Goal: Information Seeking & Learning: Learn about a topic

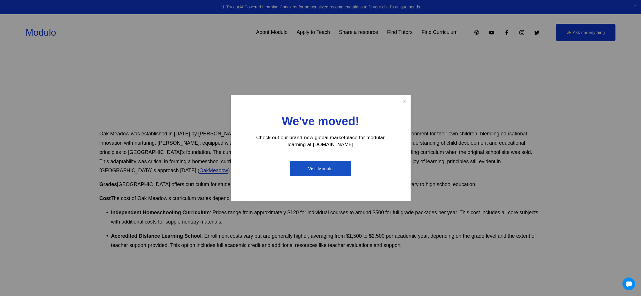
scroll to position [288, 0]
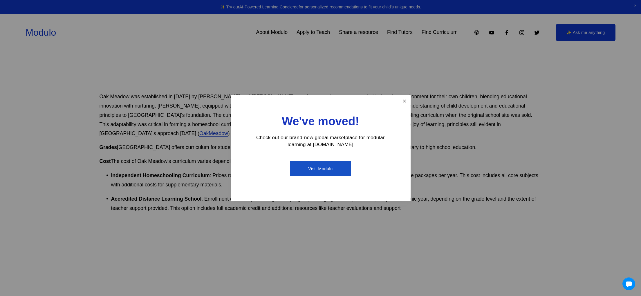
click at [407, 100] on link "Close" at bounding box center [404, 101] width 10 height 10
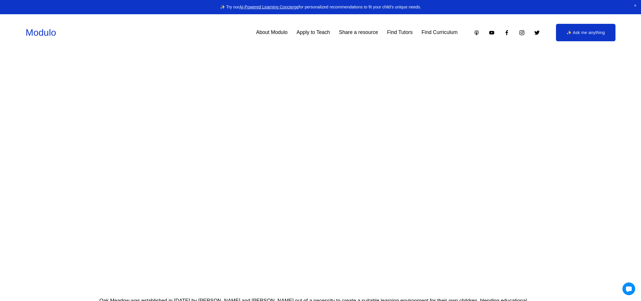
scroll to position [0, 0]
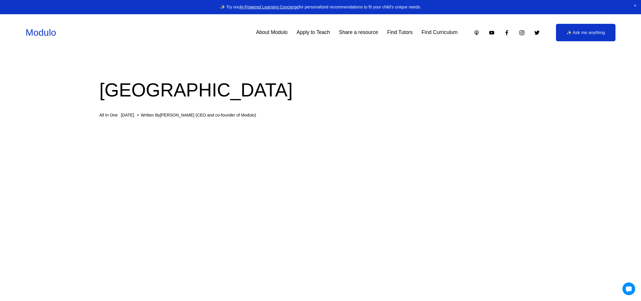
click at [439, 34] on link "Find Curriculum" at bounding box center [440, 33] width 36 height 10
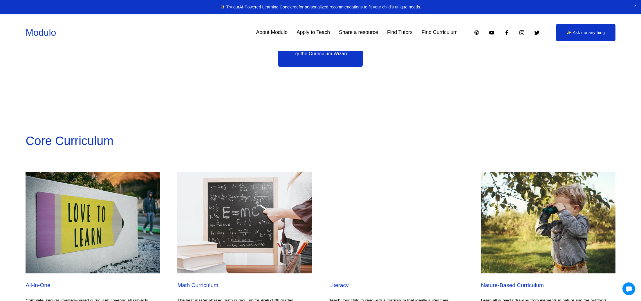
scroll to position [557, 0]
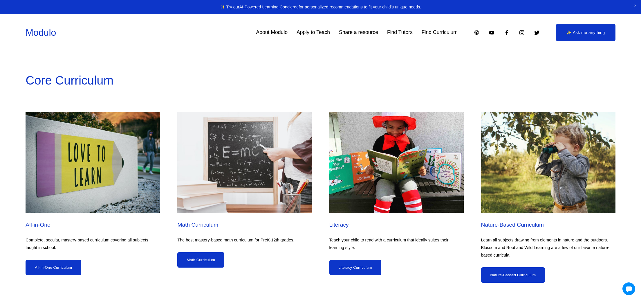
click at [284, 171] on img at bounding box center [244, 162] width 134 height 101
click at [200, 260] on link "Math Curriculum" at bounding box center [200, 259] width 47 height 15
click at [364, 262] on link "Literacy Curriculum" at bounding box center [355, 266] width 52 height 15
click at [533, 274] on link "Nature-Bassed Curriculum" at bounding box center [513, 274] width 64 height 15
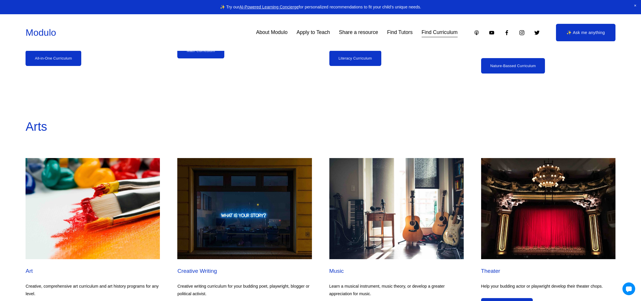
scroll to position [836, 0]
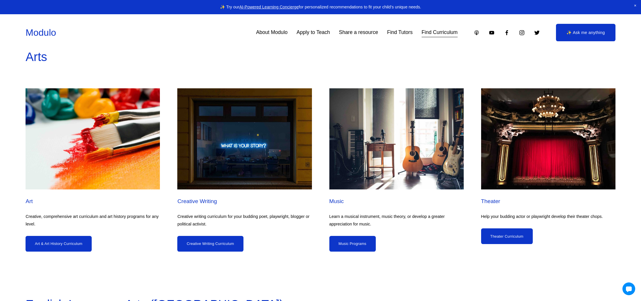
click at [81, 248] on link "Art & Art History Curriculum" at bounding box center [59, 243] width 66 height 15
click at [235, 251] on link "Creative Writing Curriculum" at bounding box center [210, 243] width 66 height 15
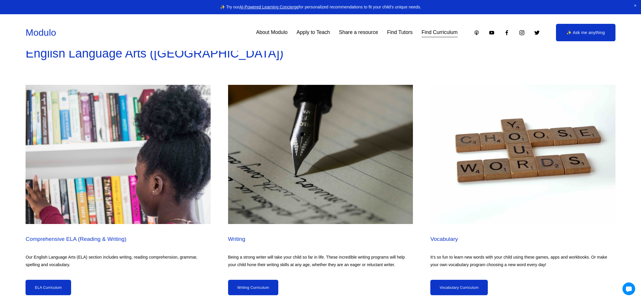
scroll to position [1110, 0]
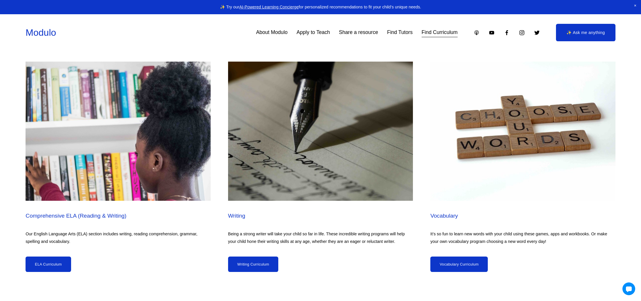
click at [46, 264] on link "ELA Curriculum" at bounding box center [48, 263] width 45 height 15
click at [259, 266] on link "Writing Curriculum" at bounding box center [253, 263] width 50 height 15
click at [476, 260] on link "Vocabulary Curriculum" at bounding box center [458, 263] width 57 height 15
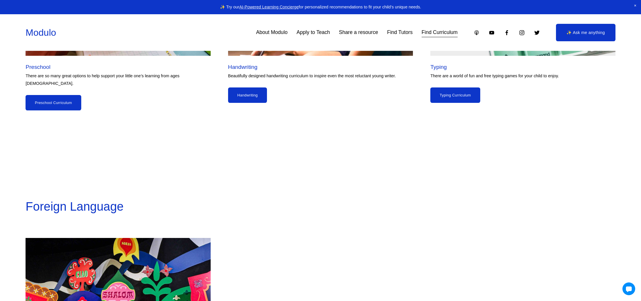
scroll to position [1555, 0]
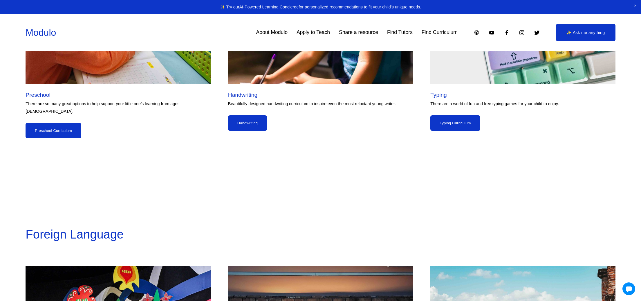
click at [466, 124] on link "Typing Curriculum" at bounding box center [455, 122] width 50 height 15
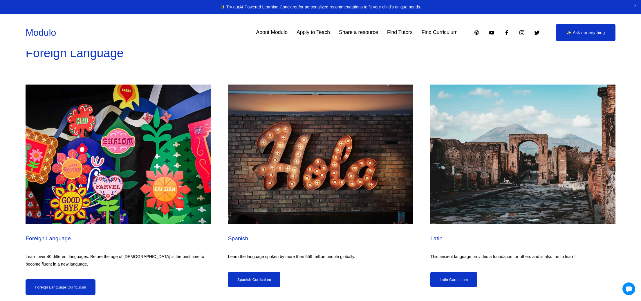
scroll to position [1760, 0]
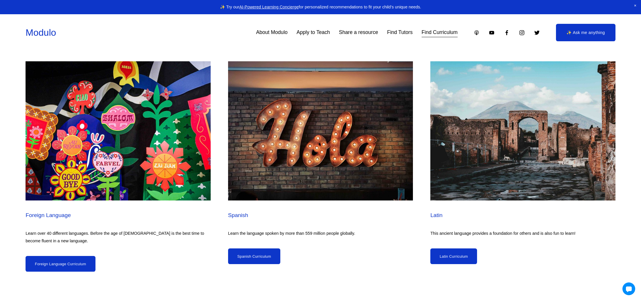
click at [81, 257] on link "Foreign Language Curriculum" at bounding box center [61, 263] width 70 height 15
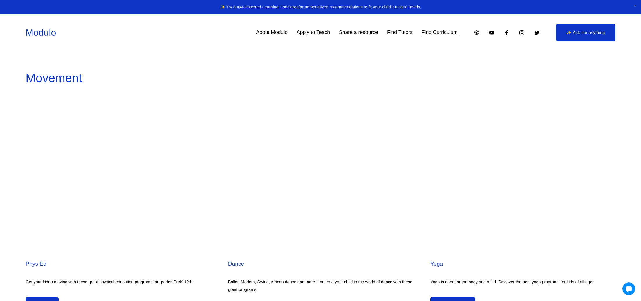
scroll to position [2071, 0]
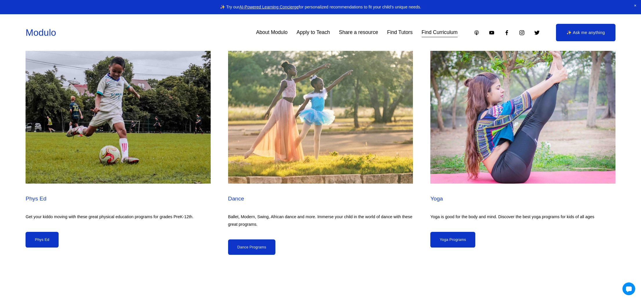
click at [38, 245] on ul "Phys Ed Get your kiddo moving with these great physical education programs for …" at bounding box center [320, 149] width 641 height 210
click at [85, 140] on img at bounding box center [118, 113] width 185 height 139
drag, startPoint x: 23, startPoint y: 239, endPoint x: 41, endPoint y: 260, distance: 27.9
click at [41, 260] on div "Movement Phys Ed Get your kiddo moving with these great physical education prog…" at bounding box center [320, 128] width 641 height 295
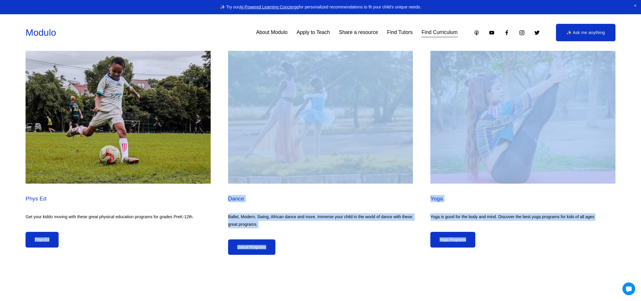
click at [27, 232] on link "Phys Ed" at bounding box center [42, 239] width 33 height 15
click at [45, 237] on link "Phys Ed" at bounding box center [42, 239] width 33 height 15
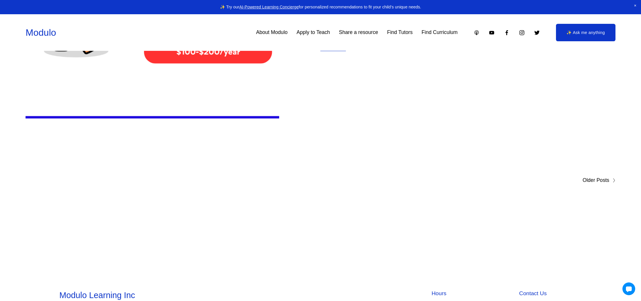
scroll to position [5436, 0]
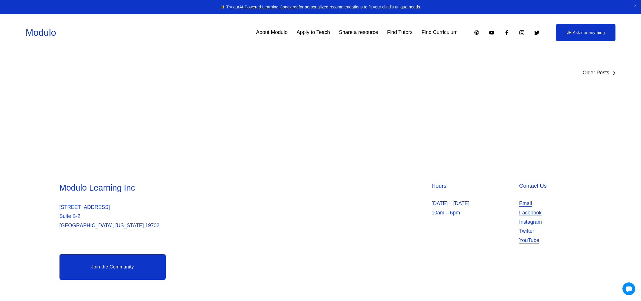
click at [304, 188] on h3 "Modulo Learning Inc" at bounding box center [188, 187] width 259 height 11
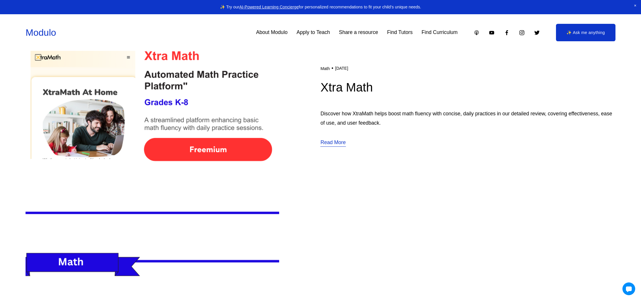
scroll to position [4953, 0]
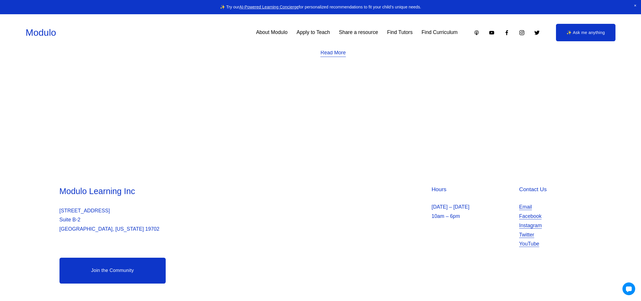
scroll to position [2715, 0]
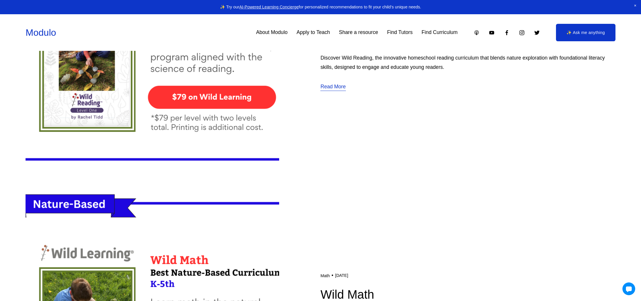
scroll to position [864, 0]
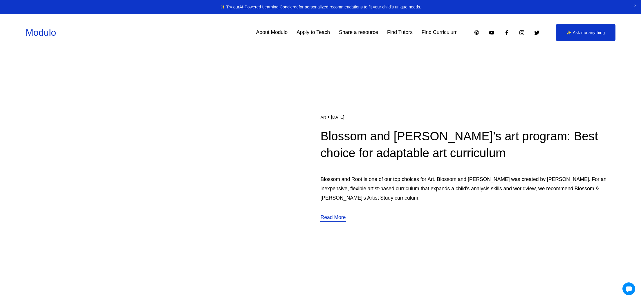
scroll to position [4814, 0]
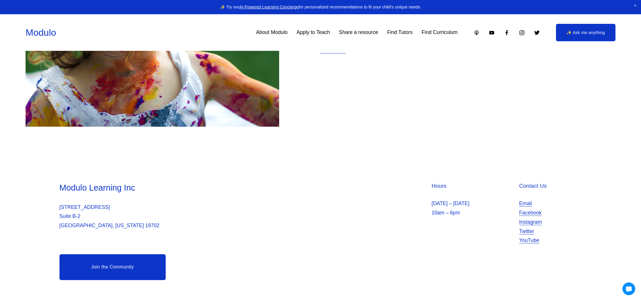
click at [438, 30] on link "Find Curriculum" at bounding box center [440, 33] width 36 height 10
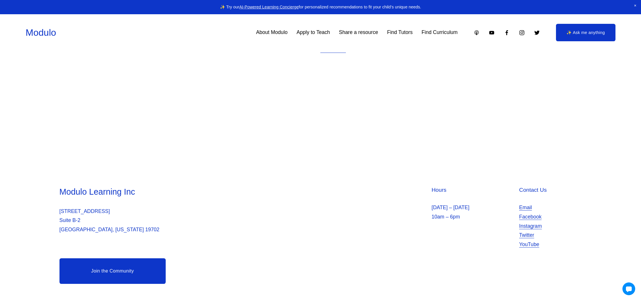
scroll to position [878, 0]
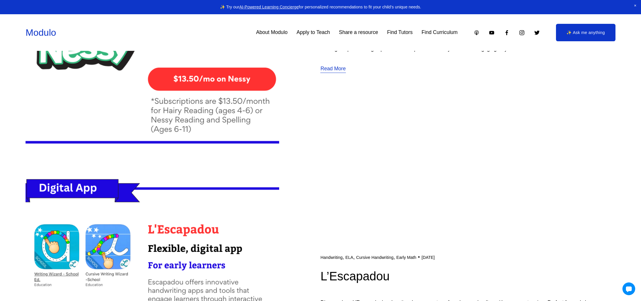
scroll to position [3589, 0]
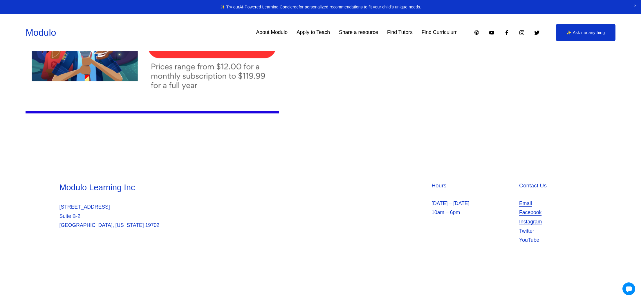
scroll to position [2190, 0]
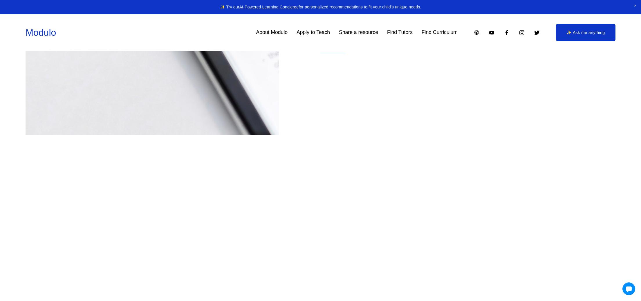
scroll to position [2786, 0]
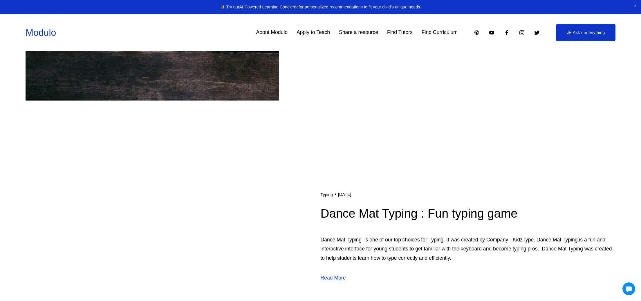
scroll to position [1026, 0]
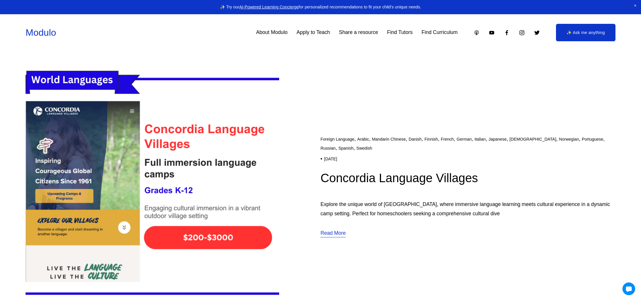
scroll to position [2475, 0]
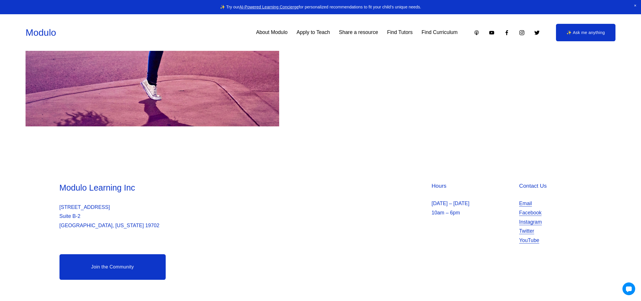
scroll to position [1140, 0]
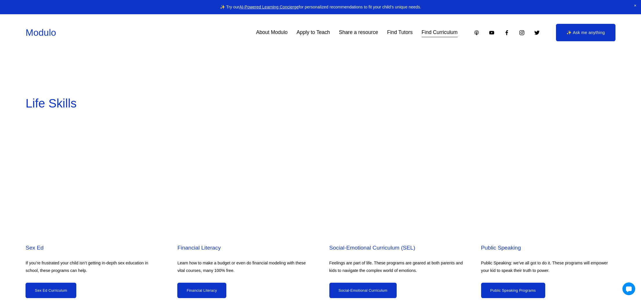
scroll to position [2280, 0]
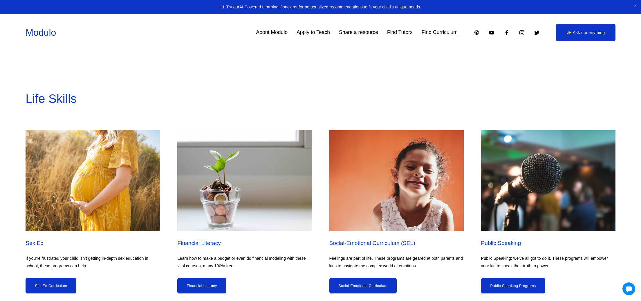
click at [75, 278] on link "Sex Ed Curriculum" at bounding box center [51, 285] width 51 height 15
click at [193, 273] on div "Financial Literacy Learn how to make a budget or even do financial modeling wit…" at bounding box center [244, 266] width 134 height 54
click at [194, 280] on link "Financial Literacy" at bounding box center [201, 285] width 49 height 15
click at [381, 284] on link "Social-Emotional Curriculum" at bounding box center [362, 285] width 67 height 15
click at [375, 284] on link "Social-Emotional Curriculum" at bounding box center [362, 285] width 67 height 15
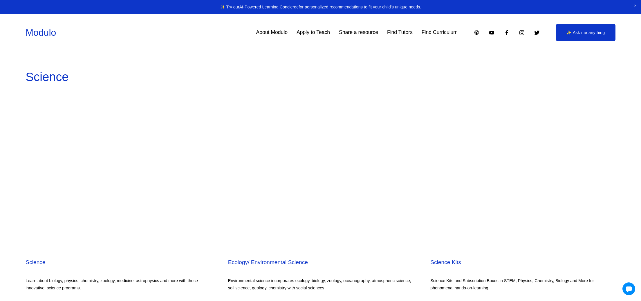
scroll to position [2656, 0]
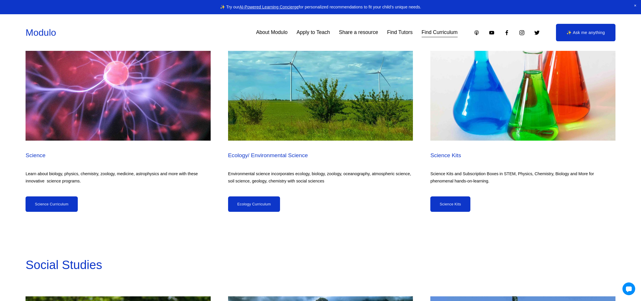
click at [64, 197] on link "Science Curriculum" at bounding box center [52, 203] width 52 height 15
click at [271, 200] on link "Ecology Curriculum" at bounding box center [254, 203] width 52 height 15
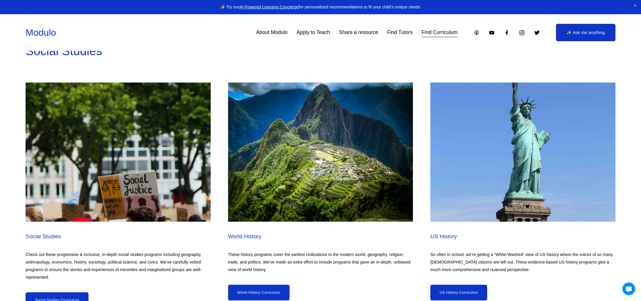
scroll to position [2925, 0]
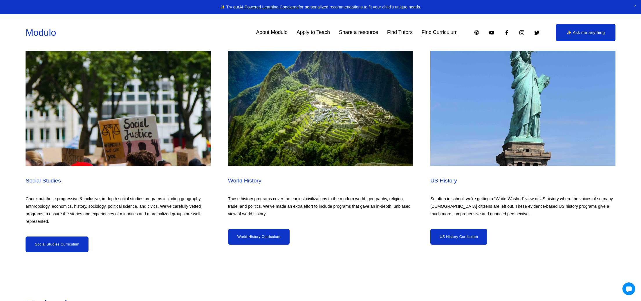
click at [70, 244] on link "Social Studies Curriculum" at bounding box center [57, 243] width 63 height 15
click at [255, 233] on link "World History Curriculum" at bounding box center [259, 236] width 62 height 15
click at [464, 237] on link "US History Curriculum" at bounding box center [458, 236] width 57 height 15
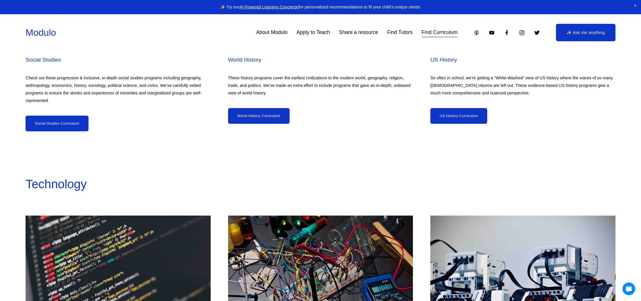
scroll to position [3171, 0]
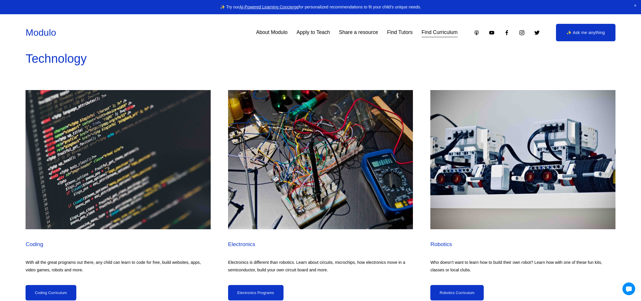
click at [55, 290] on link "Coding Curriculum" at bounding box center [51, 292] width 50 height 15
click at [274, 288] on link "Electronics Programs" at bounding box center [255, 292] width 55 height 15
drag, startPoint x: 475, startPoint y: 297, endPoint x: 477, endPoint y: 284, distance: 13.5
click at [475, 297] on link "Robotics Curriculum" at bounding box center [456, 292] width 53 height 15
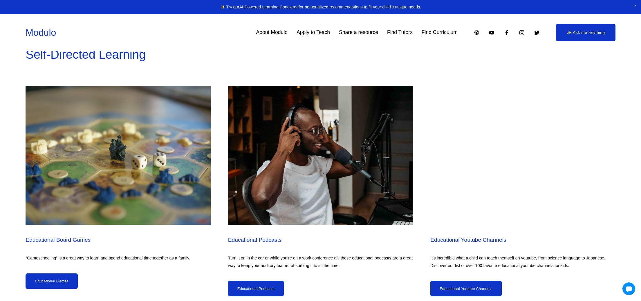
scroll to position [3803, 0]
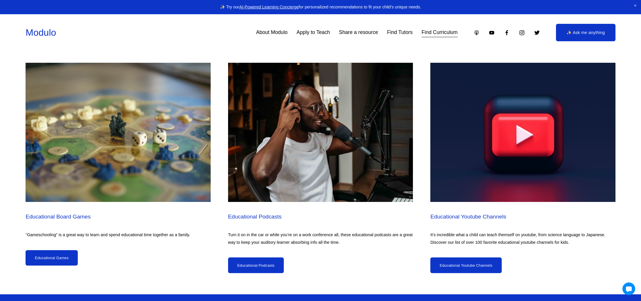
click at [37, 250] on link "Educational Games" at bounding box center [52, 257] width 52 height 15
click at [265, 257] on link "Educational Podcasts" at bounding box center [256, 264] width 56 height 15
click at [448, 260] on link "Educational Youtube Channels" at bounding box center [465, 264] width 71 height 15
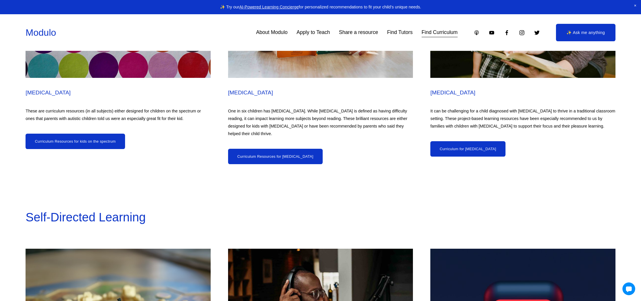
scroll to position [3361, 0]
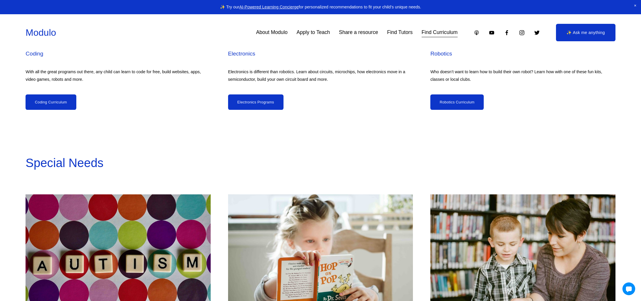
click at [281, 32] on link "About Modulo" at bounding box center [272, 33] width 32 height 10
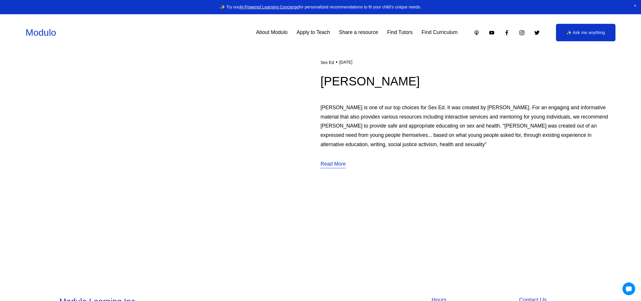
scroll to position [1665, 0]
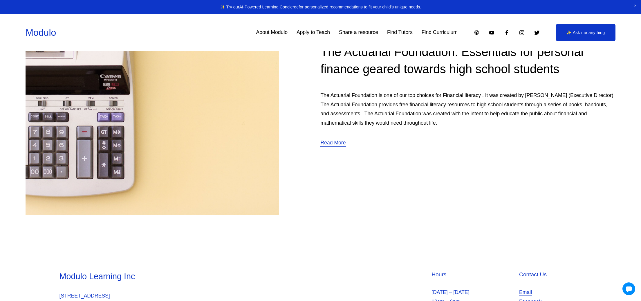
scroll to position [1760, 0]
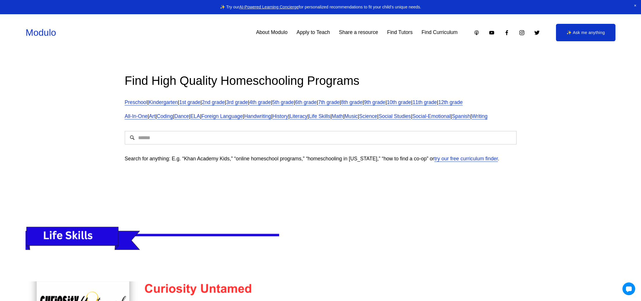
scroll to position [195, 0]
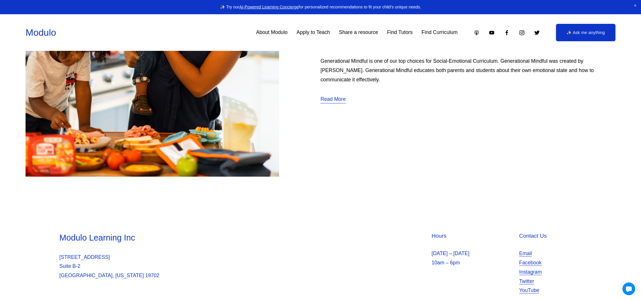
scroll to position [2715, 0]
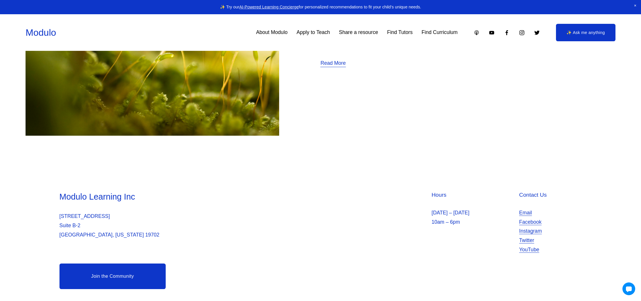
scroll to position [3724, 0]
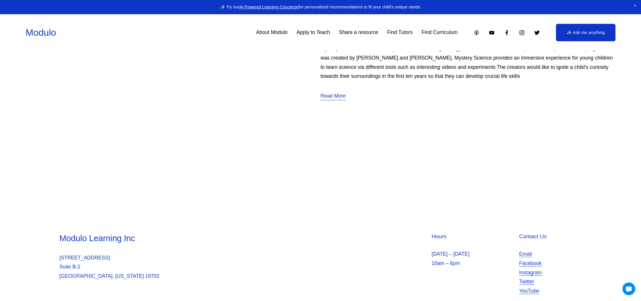
scroll to position [878, 0]
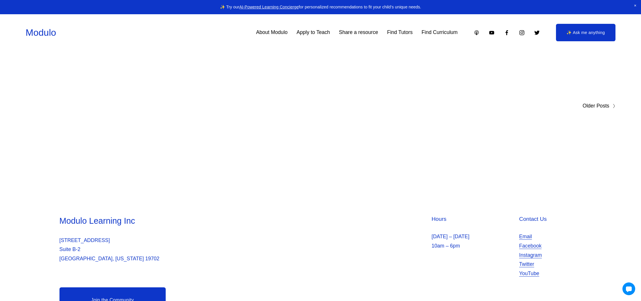
scroll to position [5436, 0]
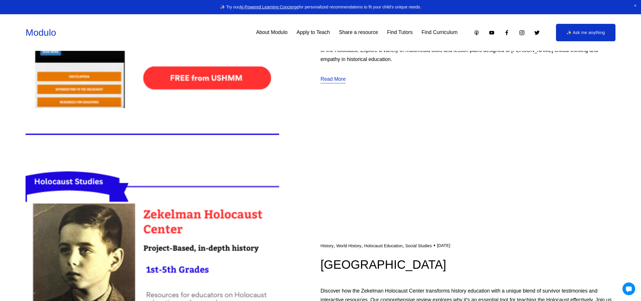
scroll to position [1370, 0]
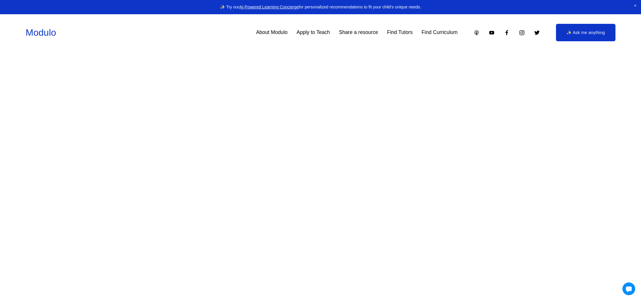
scroll to position [994, 0]
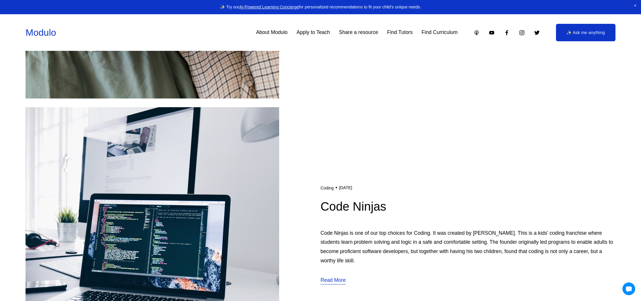
scroll to position [3946, 0]
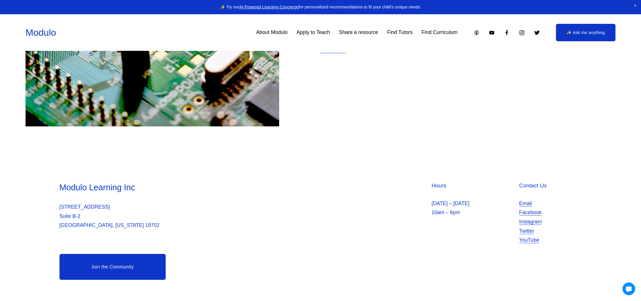
scroll to position [190, 0]
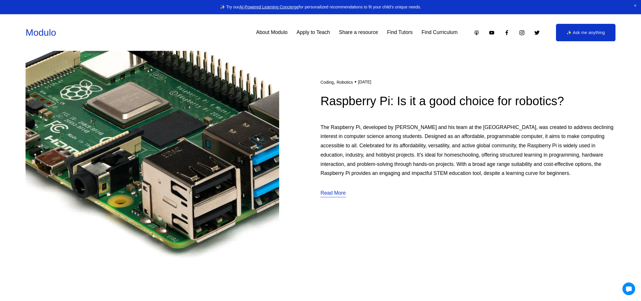
scroll to position [423, 0]
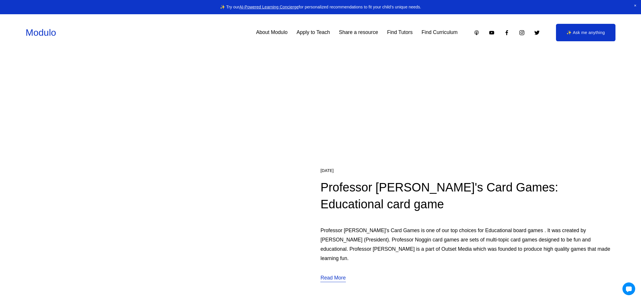
scroll to position [2190, 0]
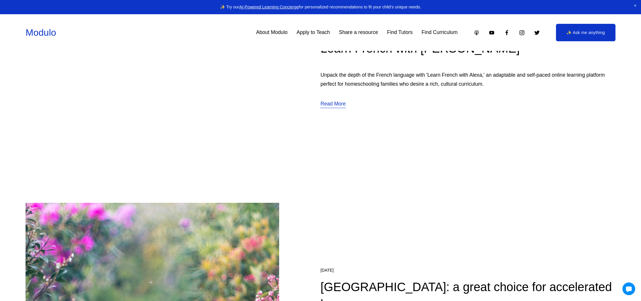
scroll to position [1676, 0]
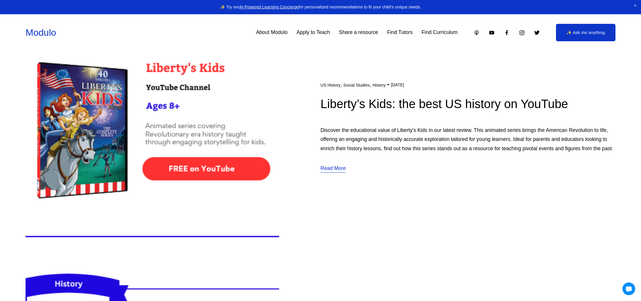
scroll to position [3570, 0]
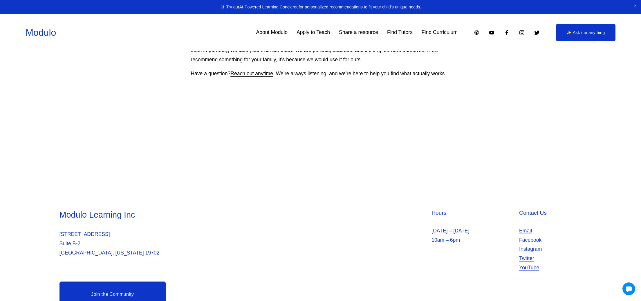
scroll to position [702, 0]
